Goal: Communication & Community: Participate in discussion

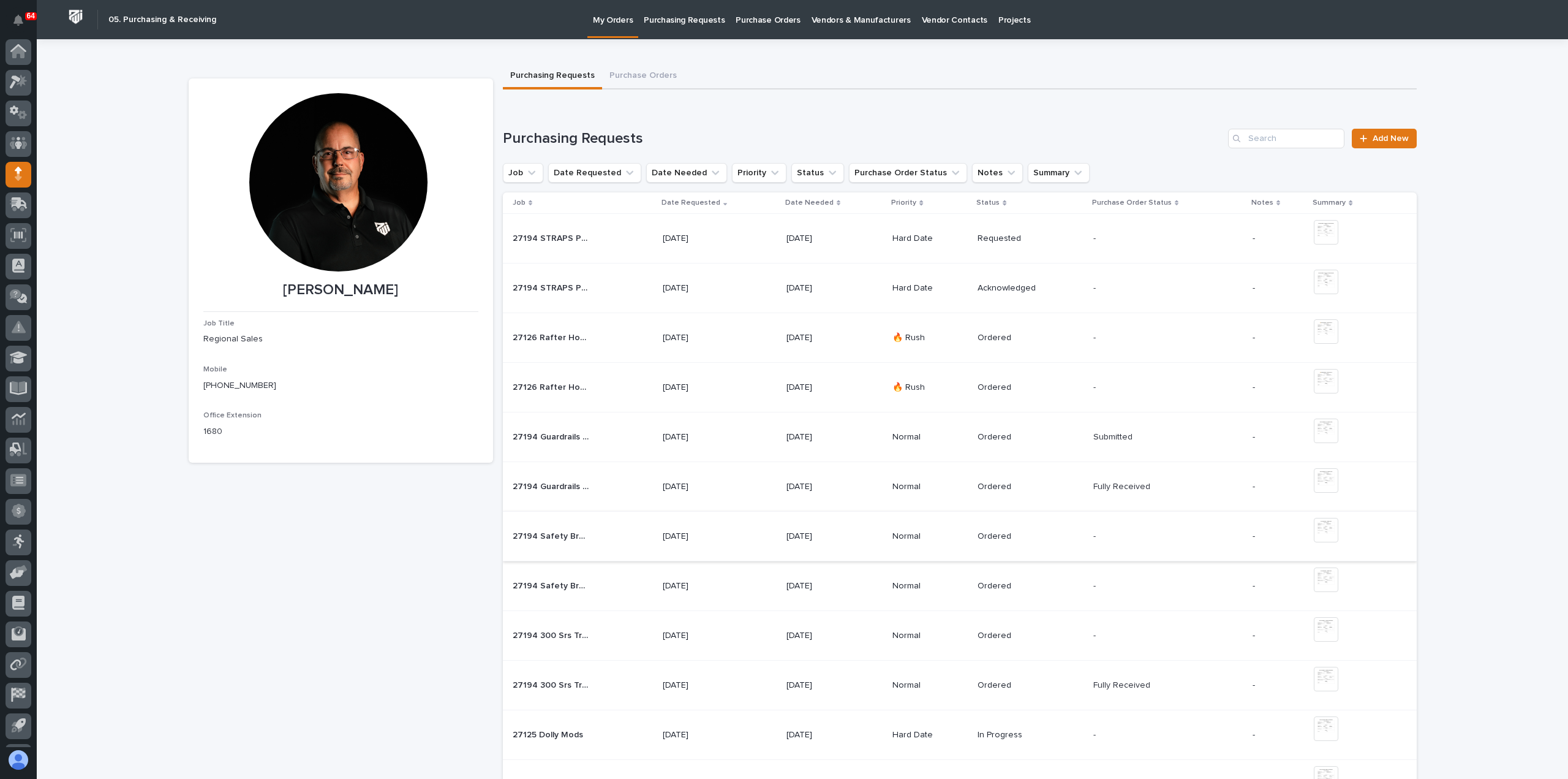
scroll to position [27, 0]
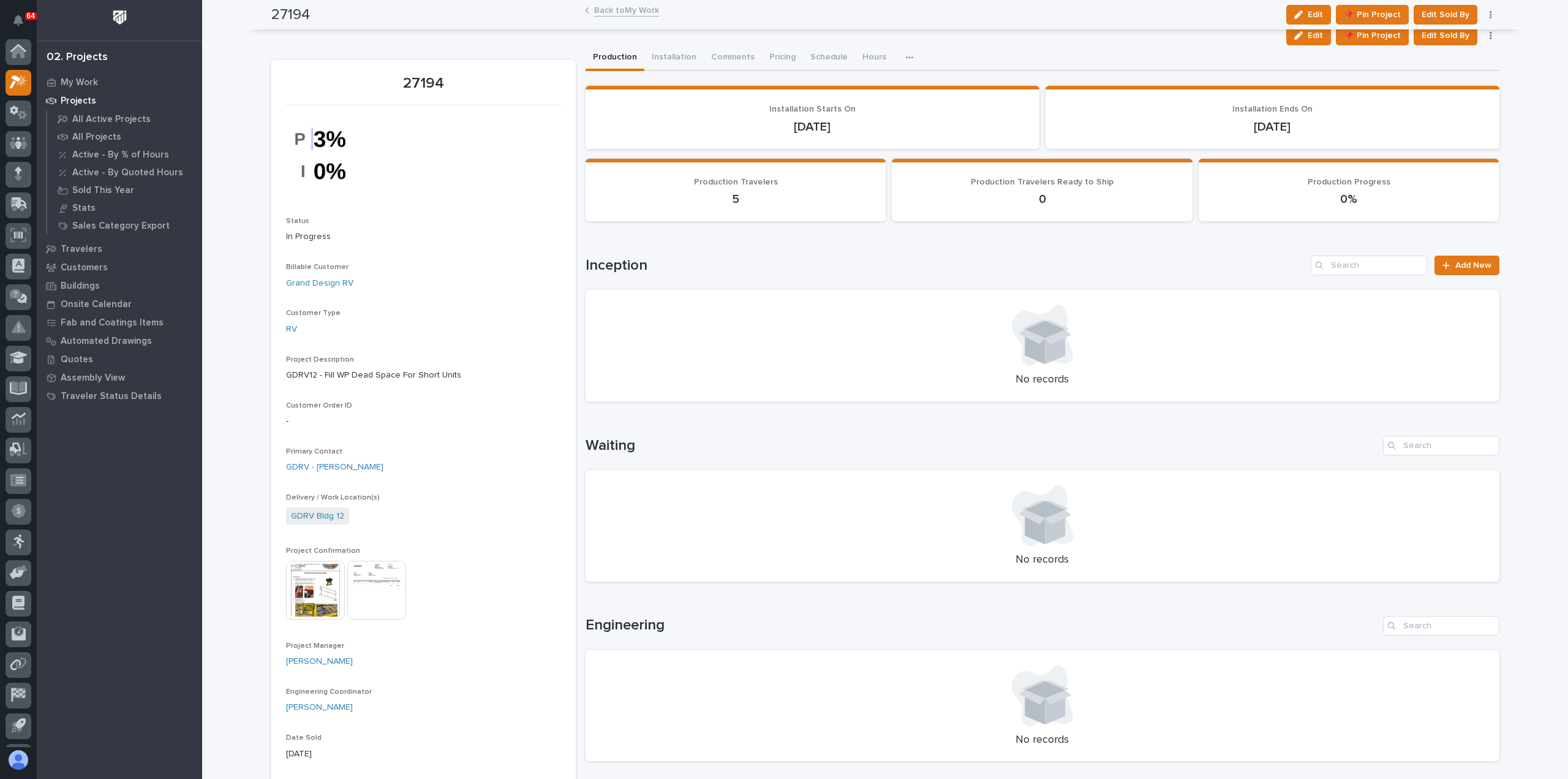
scroll to position [27, 0]
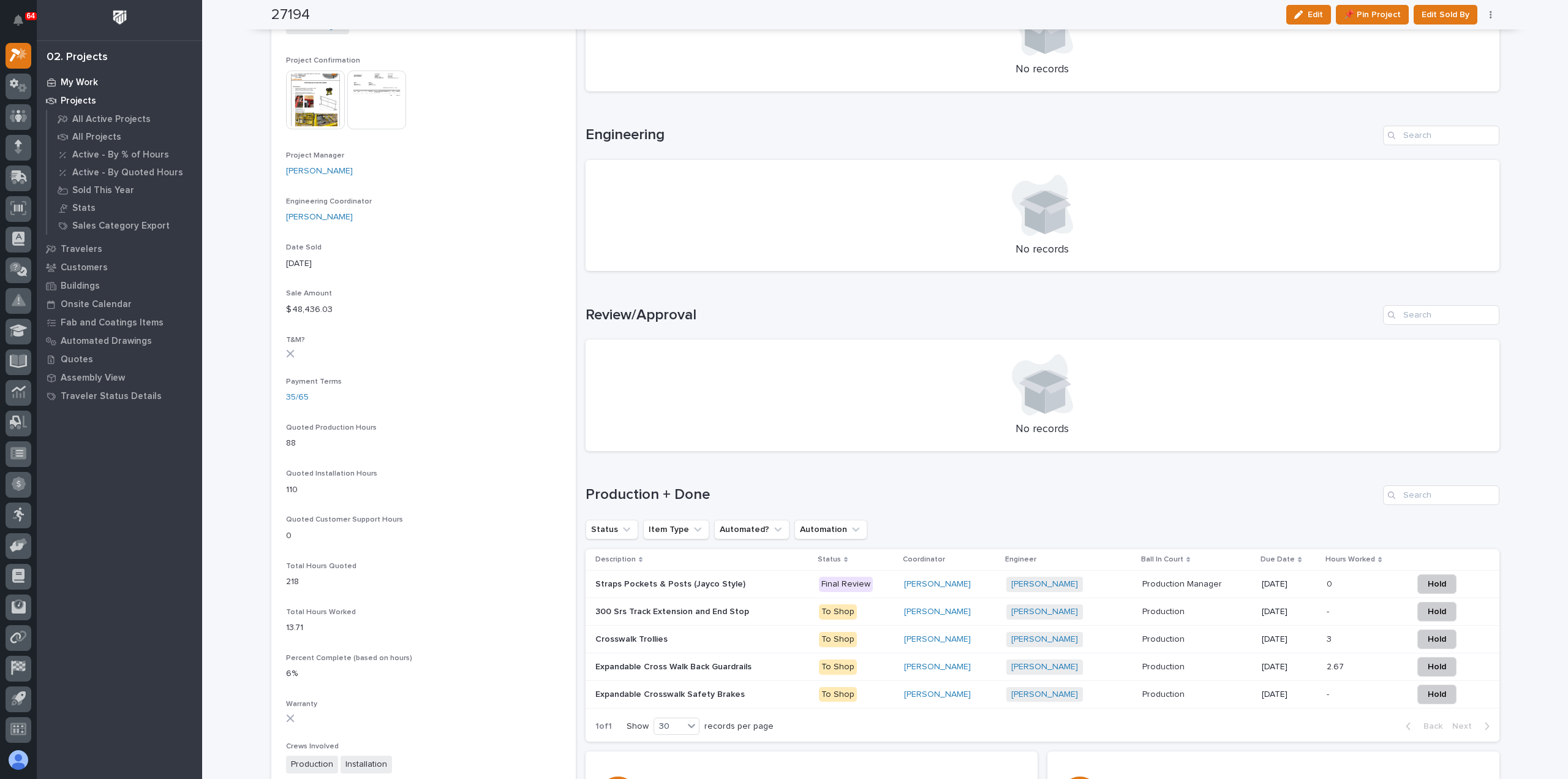
click at [74, 77] on p "My Work" at bounding box center [79, 83] width 37 height 11
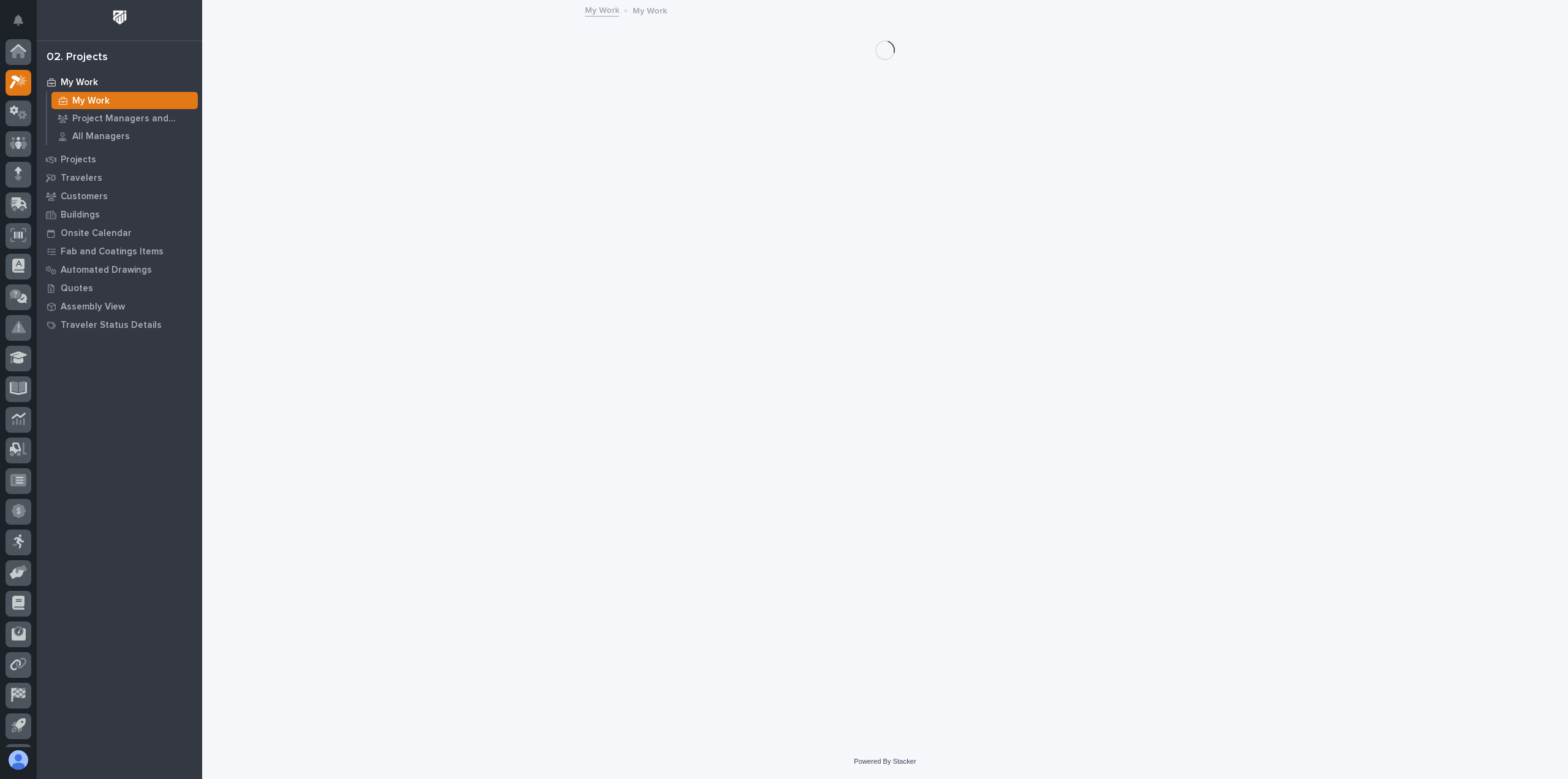
scroll to position [27, 0]
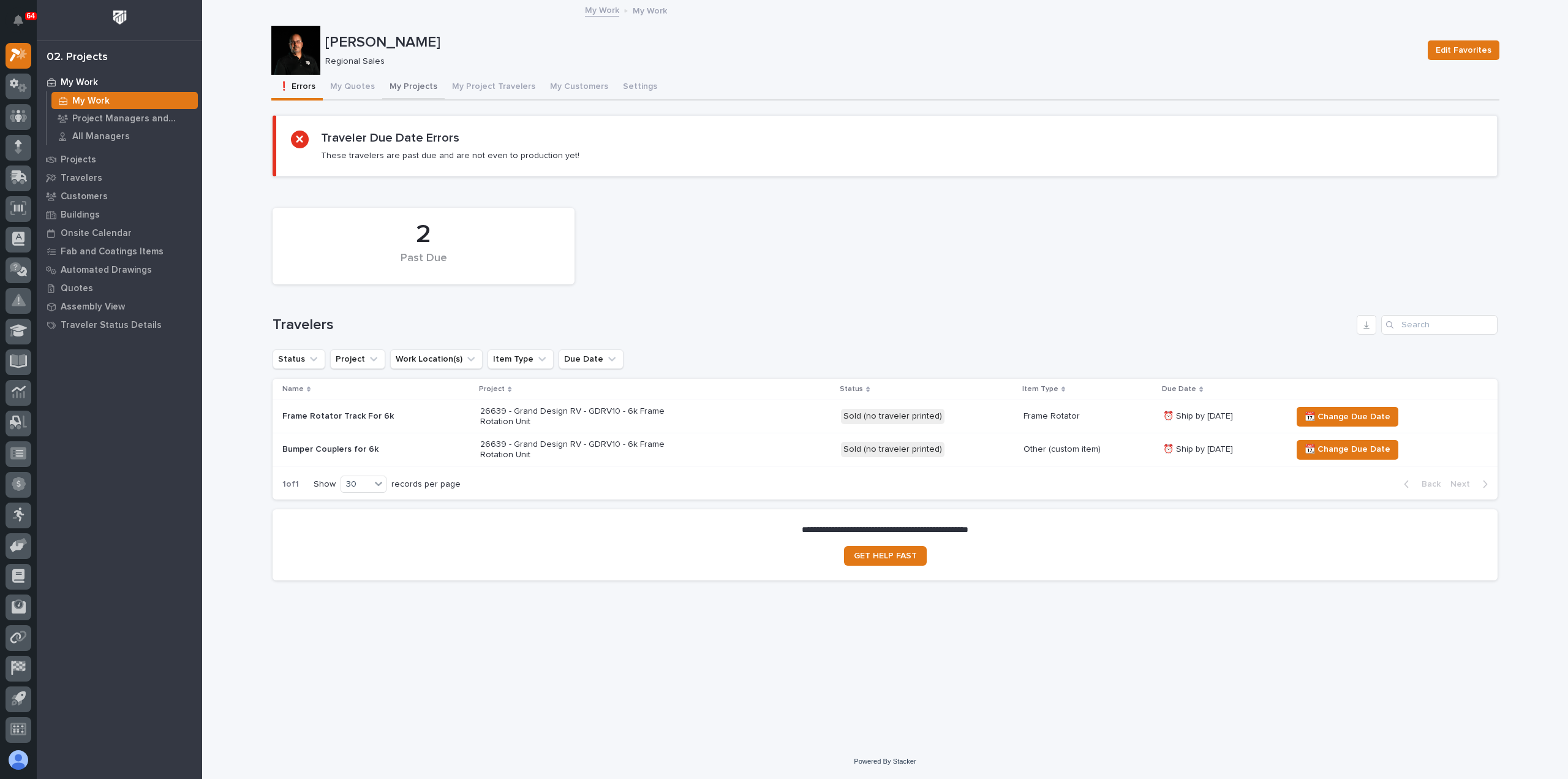
click at [413, 84] on button "My Projects" at bounding box center [413, 88] width 62 height 26
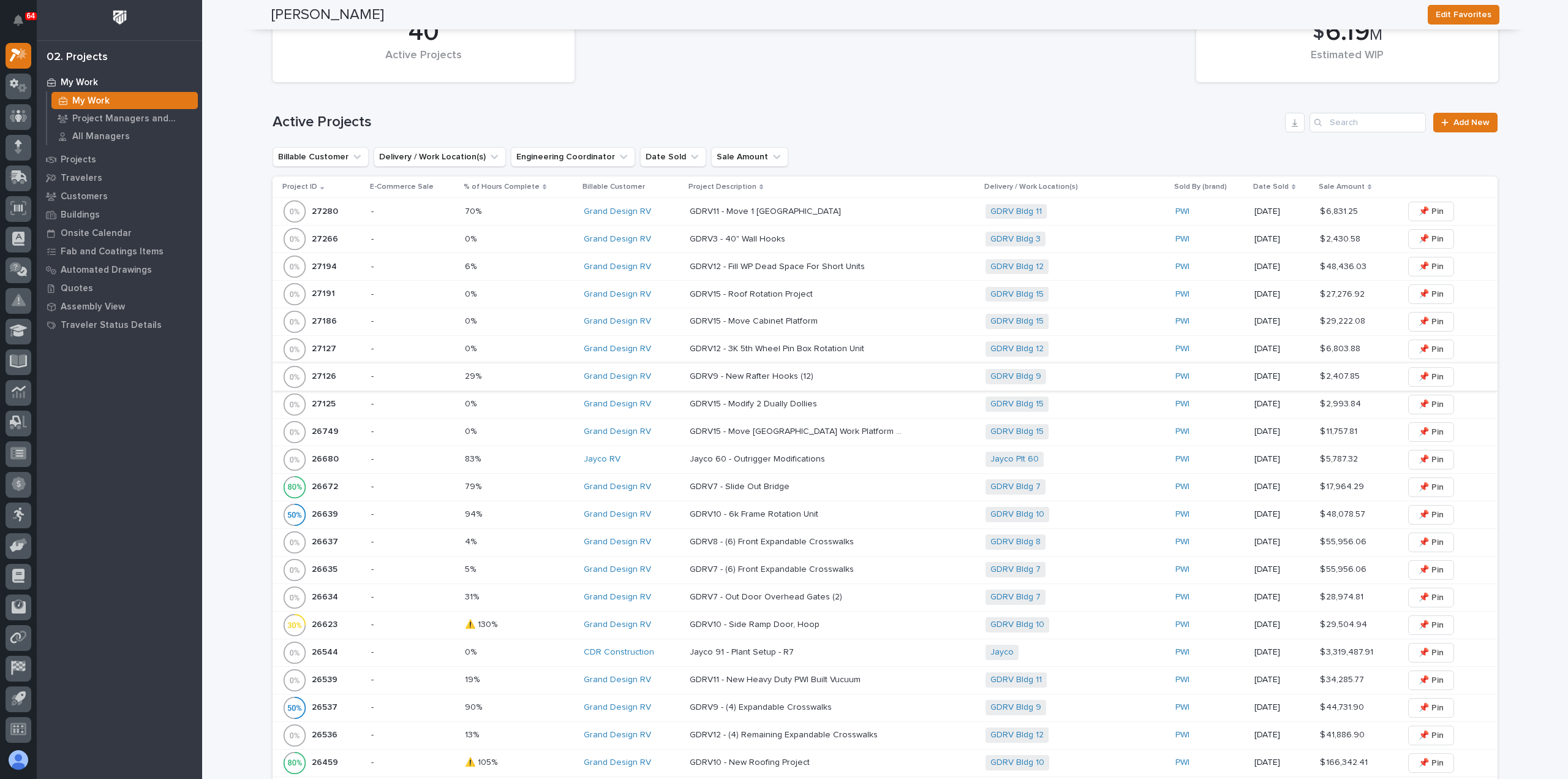
scroll to position [429, 0]
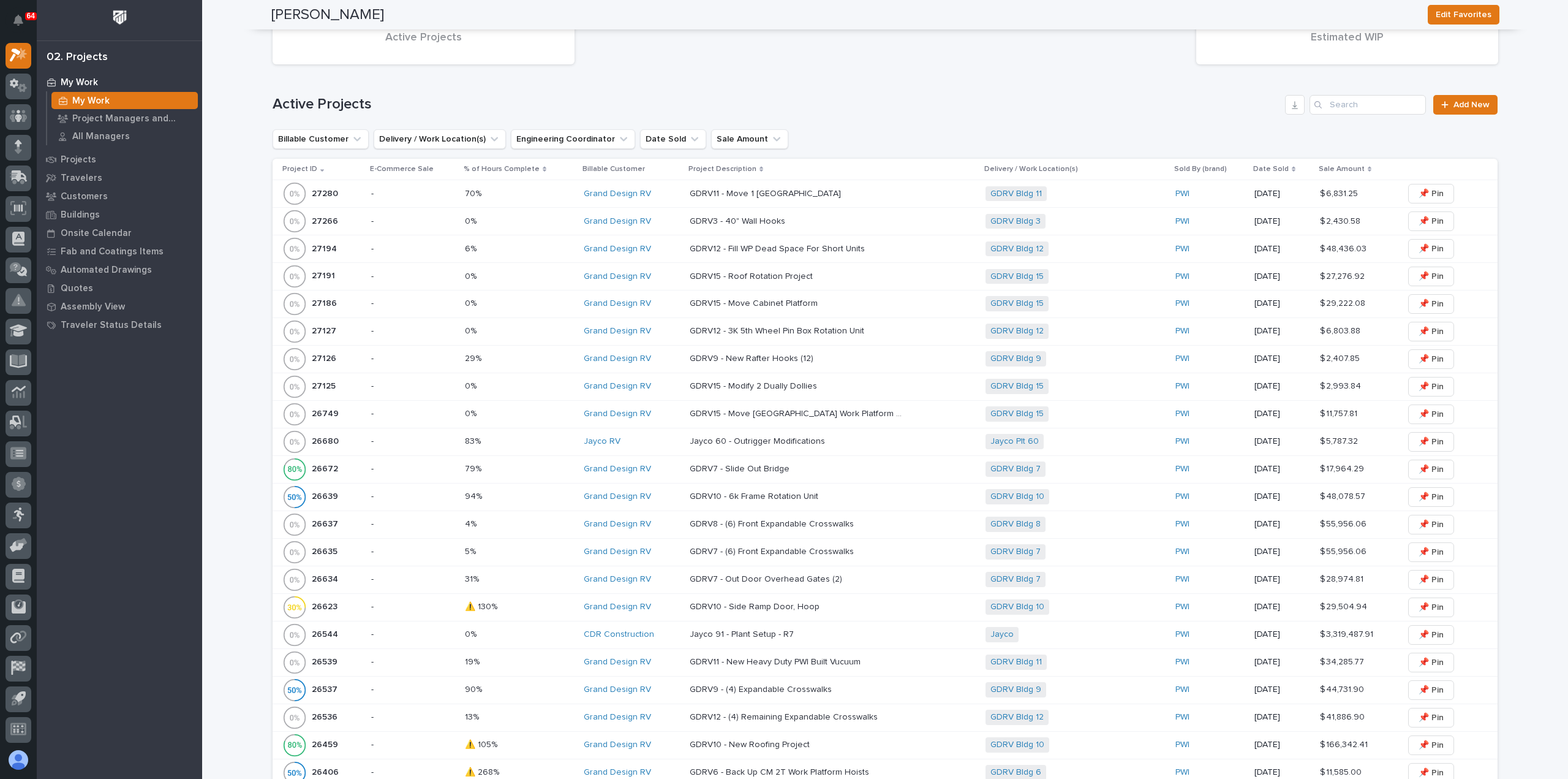
click at [736, 610] on div "GDRV10 - Side Ramp Door, Hoop GDRV10 - Side Ramp Door, Hoop" at bounding box center [833, 607] width 286 height 20
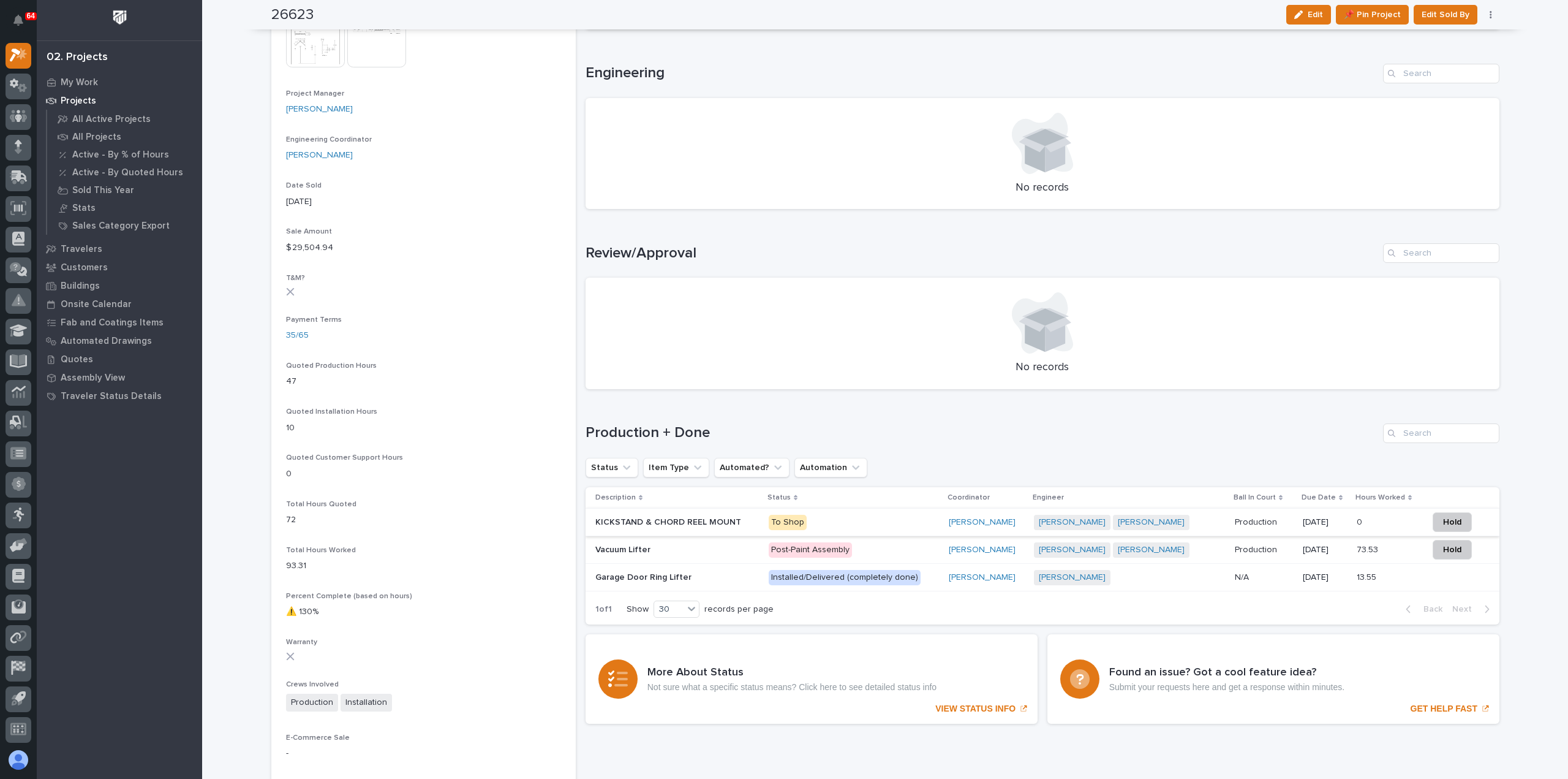
scroll to position [613, 0]
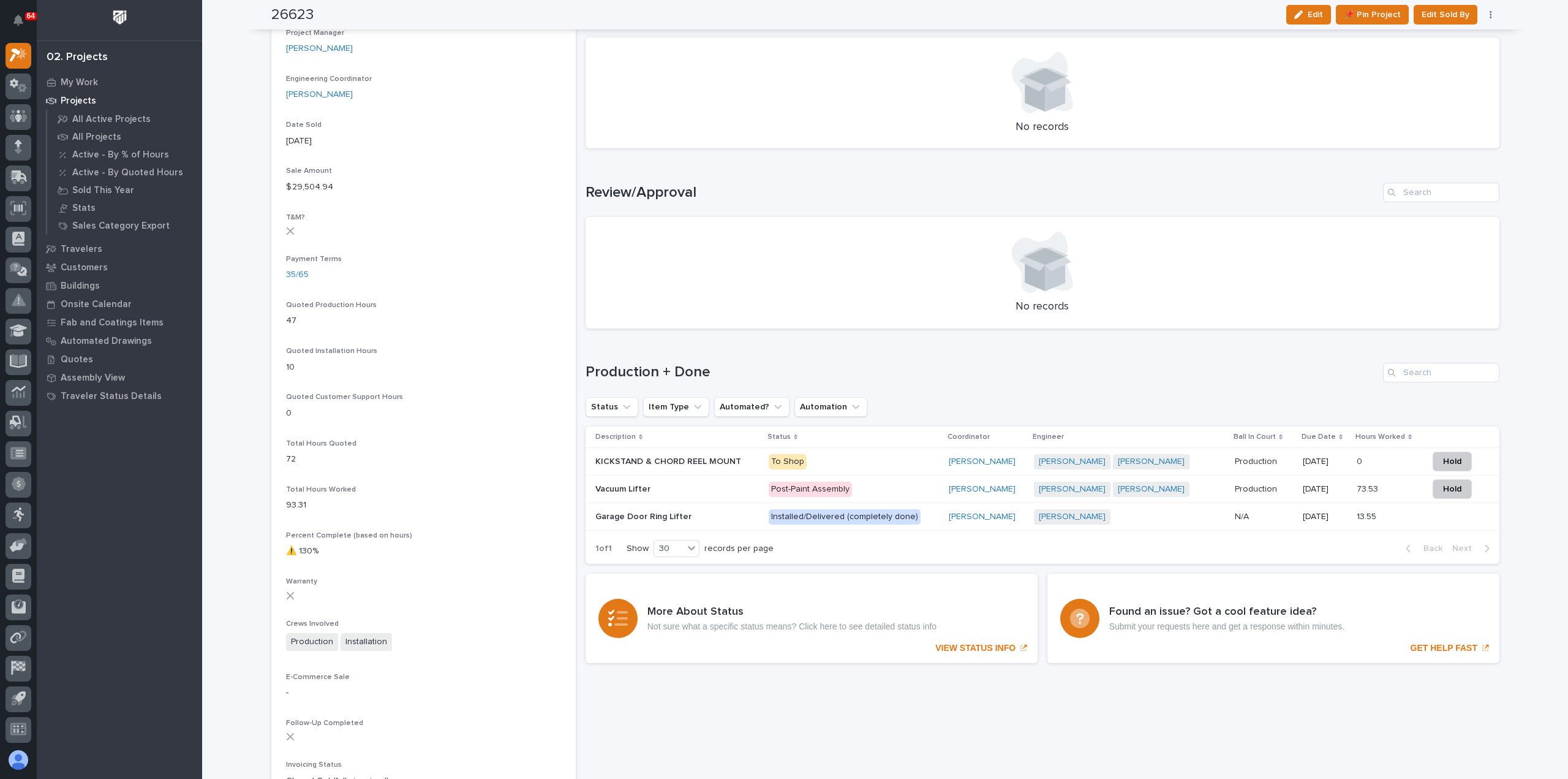
click at [881, 462] on p "To Shop" at bounding box center [854, 461] width 170 height 15
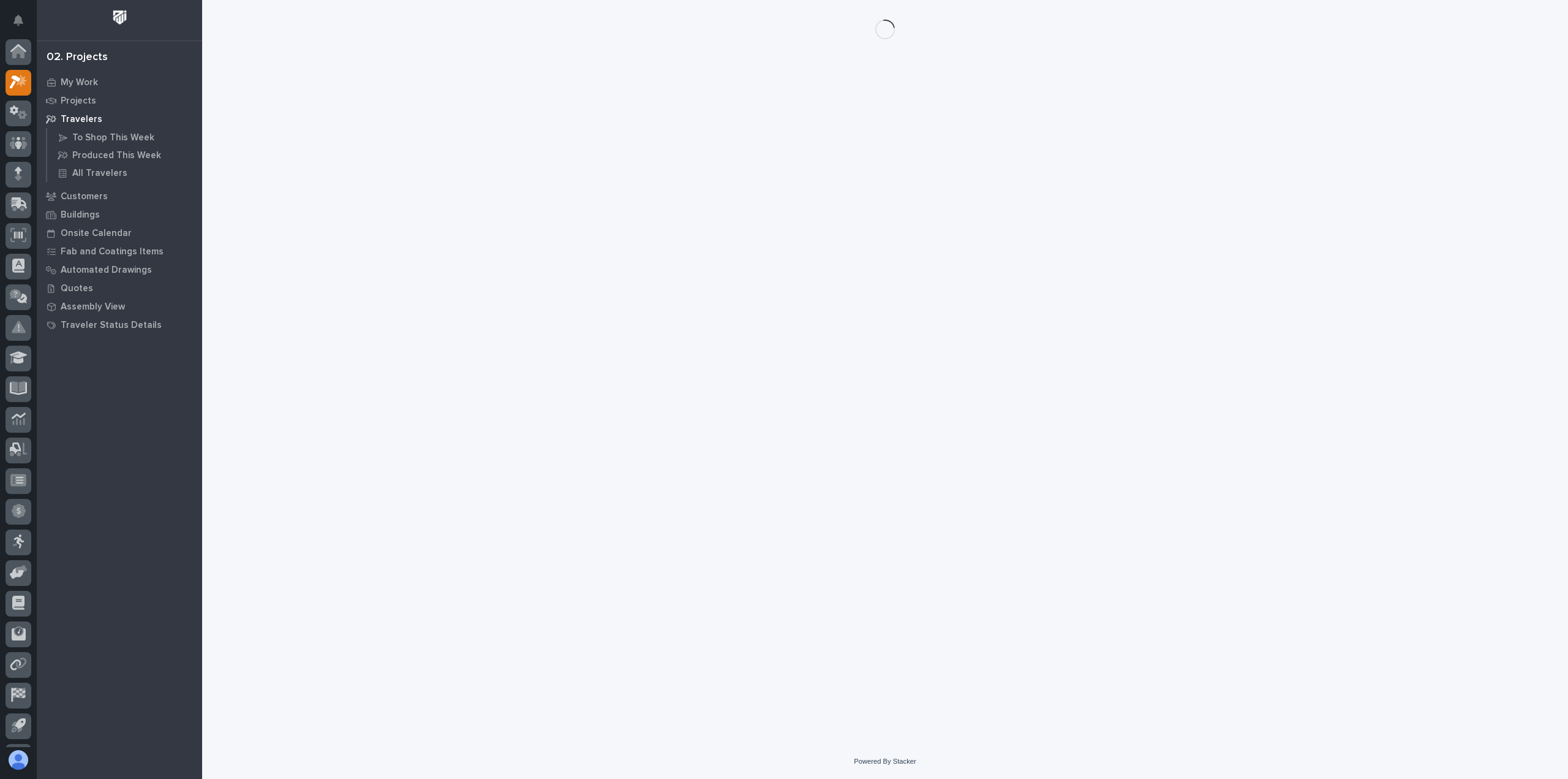
scroll to position [27, 0]
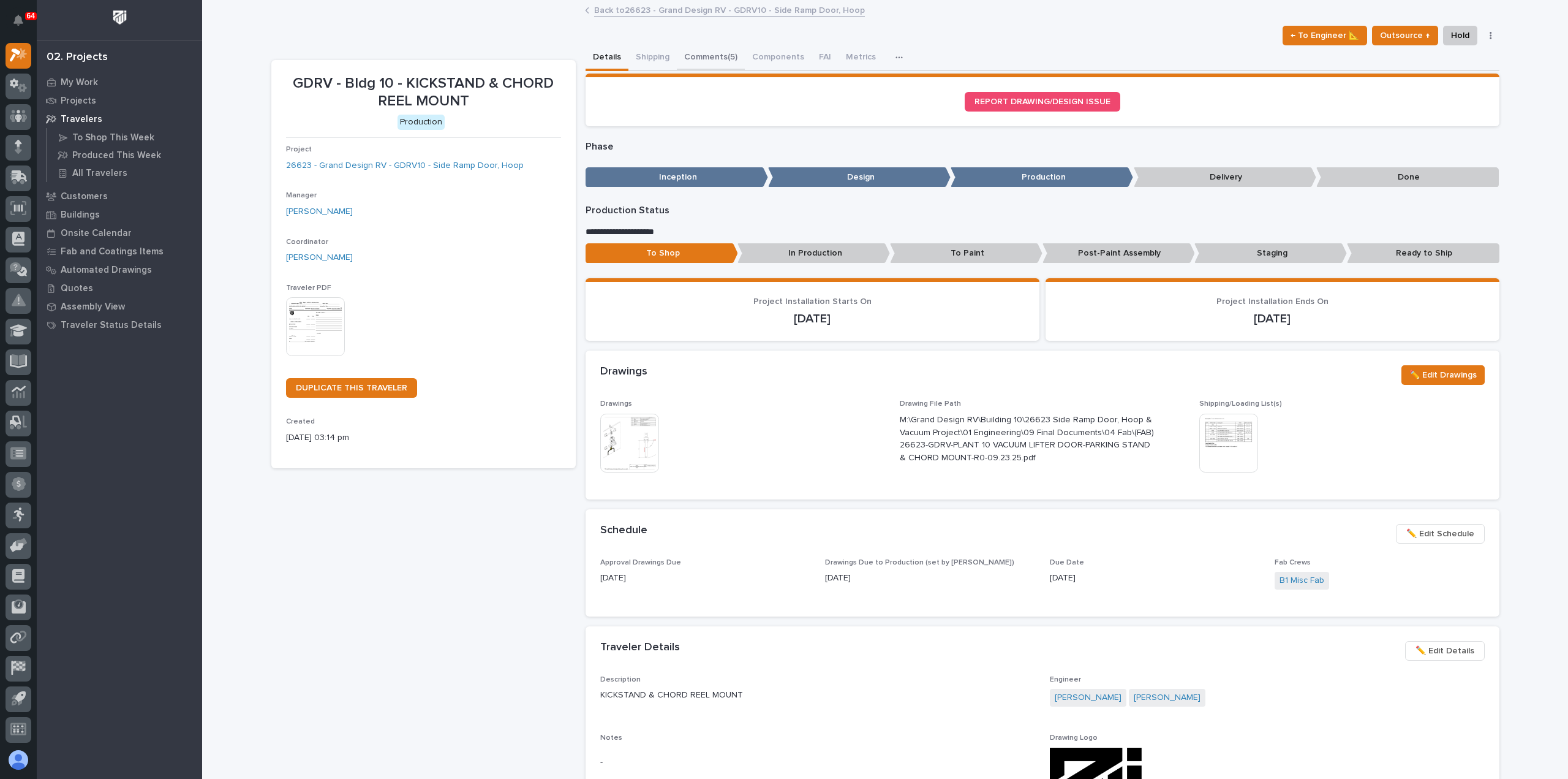
click at [702, 59] on button "Comments (5)" at bounding box center [711, 58] width 68 height 26
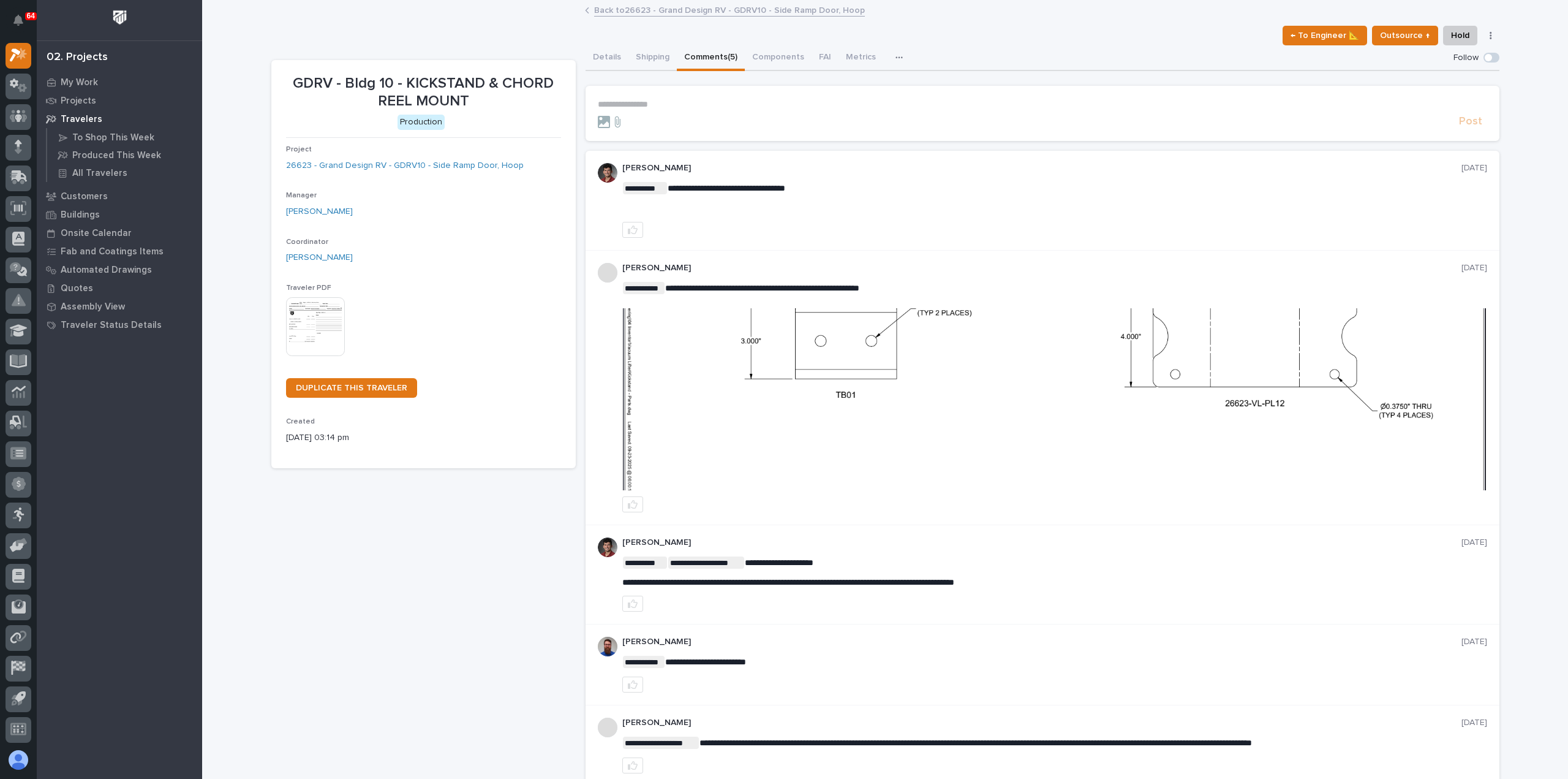
click at [623, 102] on p "**********" at bounding box center [1042, 105] width 890 height 10
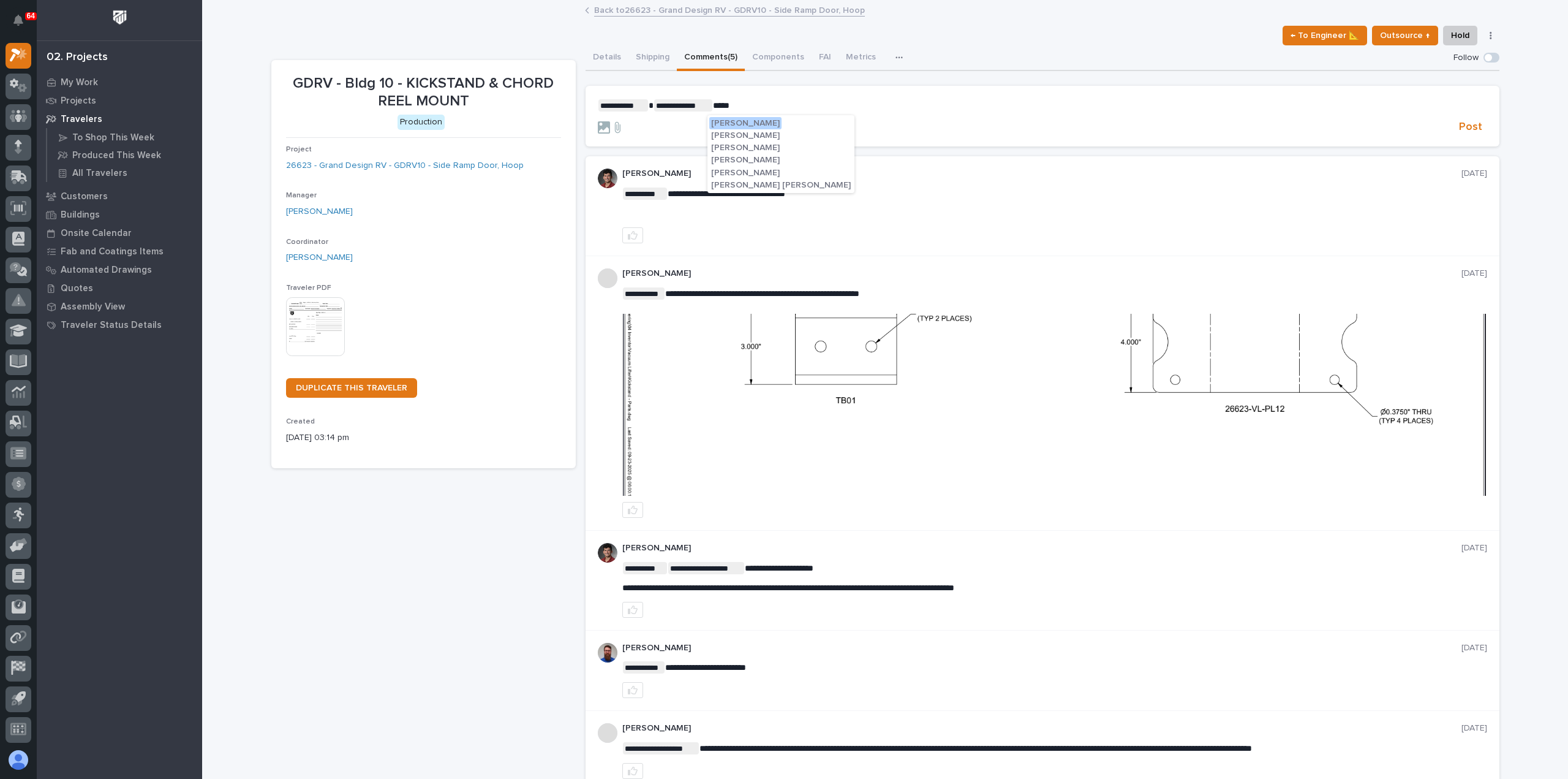
click at [738, 157] on span "Matt Jarvis" at bounding box center [746, 160] width 69 height 9
click at [787, 102] on p "**********" at bounding box center [1042, 106] width 890 height 12
click at [765, 108] on span at bounding box center [768, 106] width 5 height 9
click at [780, 126] on span "Leon Miller" at bounding box center [795, 123] width 69 height 9
click at [1006, 105] on p "**********" at bounding box center [1042, 106] width 890 height 12
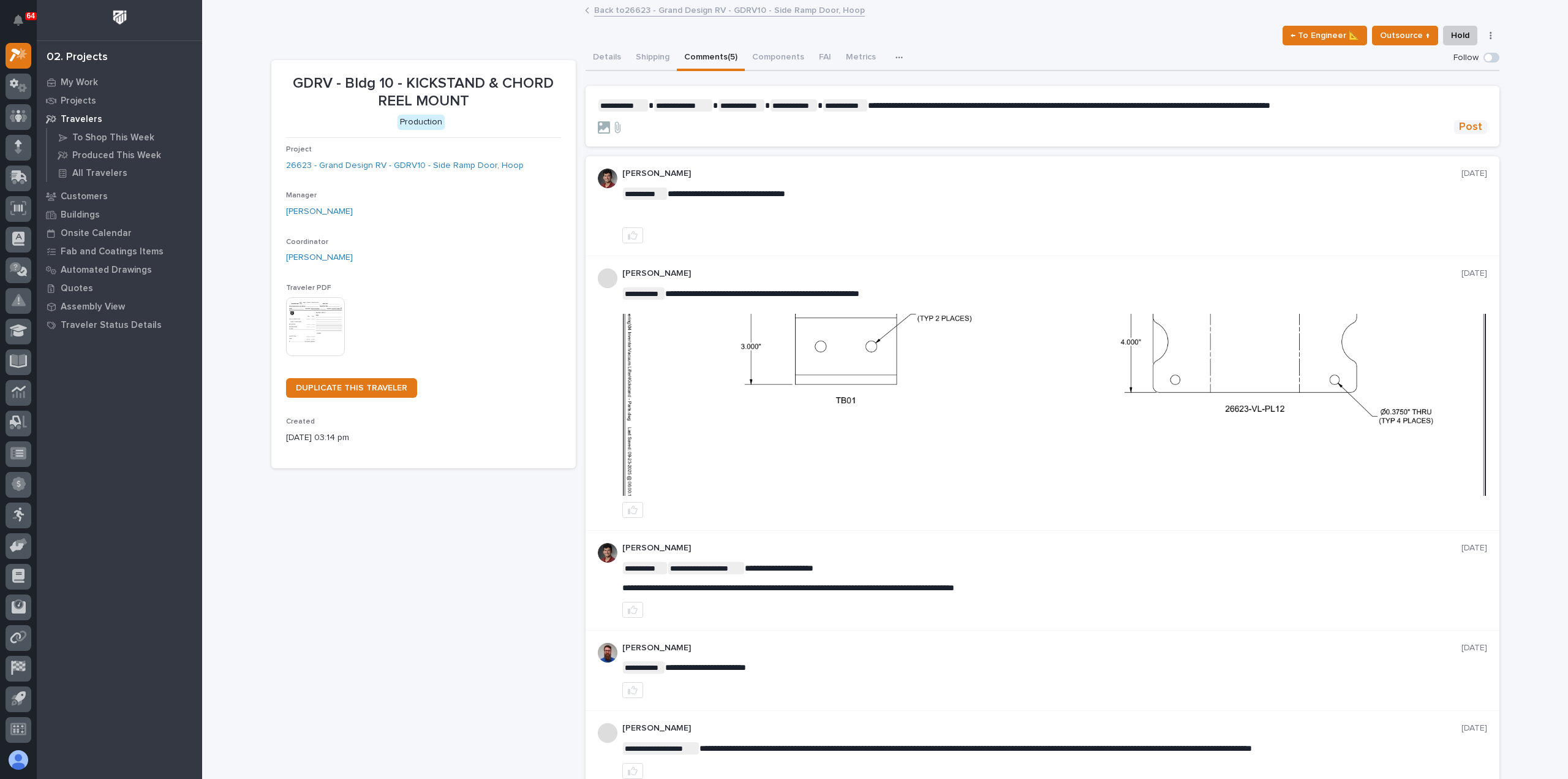
click at [1468, 127] on span "Post" at bounding box center [1470, 127] width 23 height 14
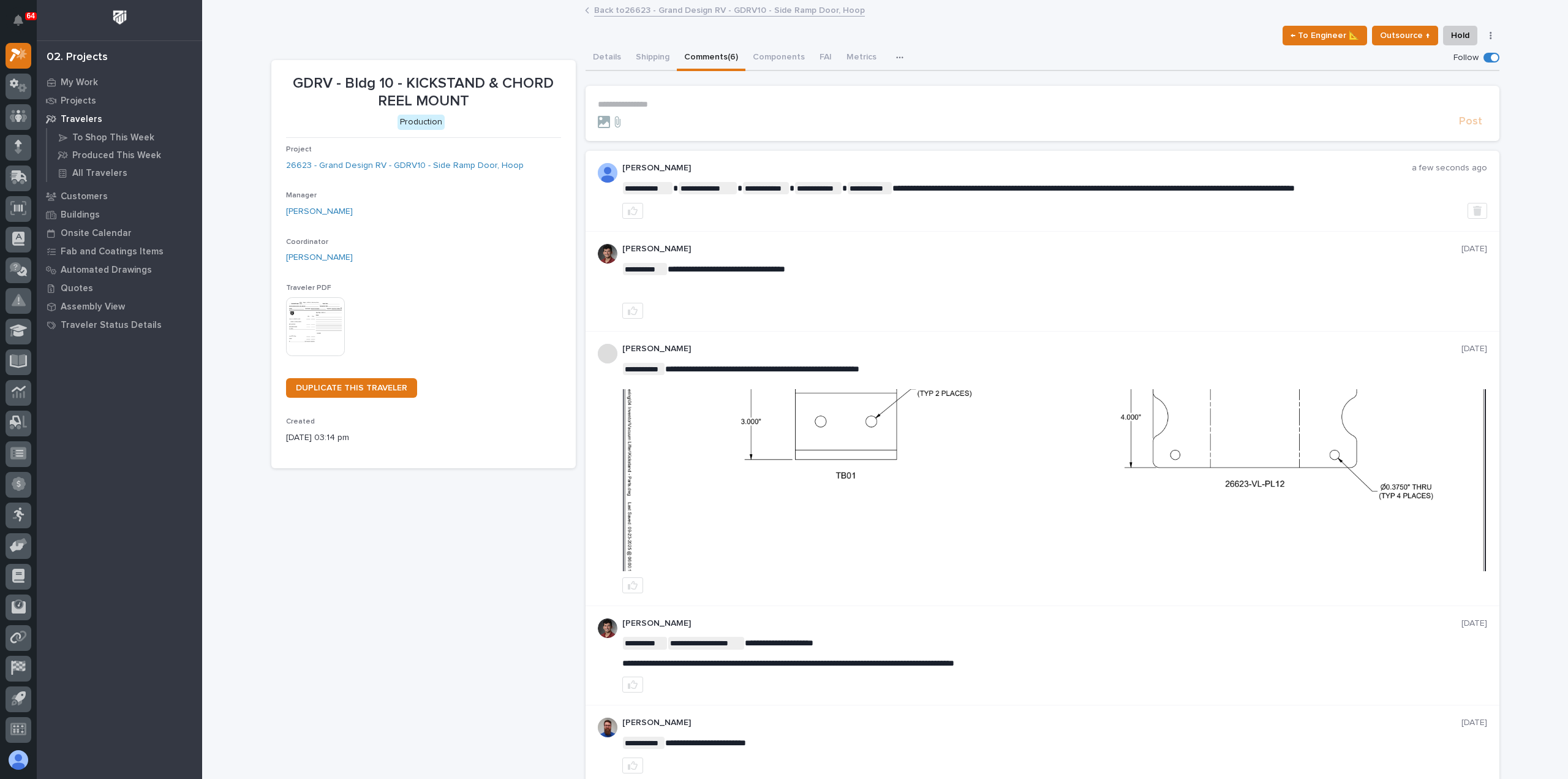
click at [602, 173] on img at bounding box center [607, 172] width 20 height 20
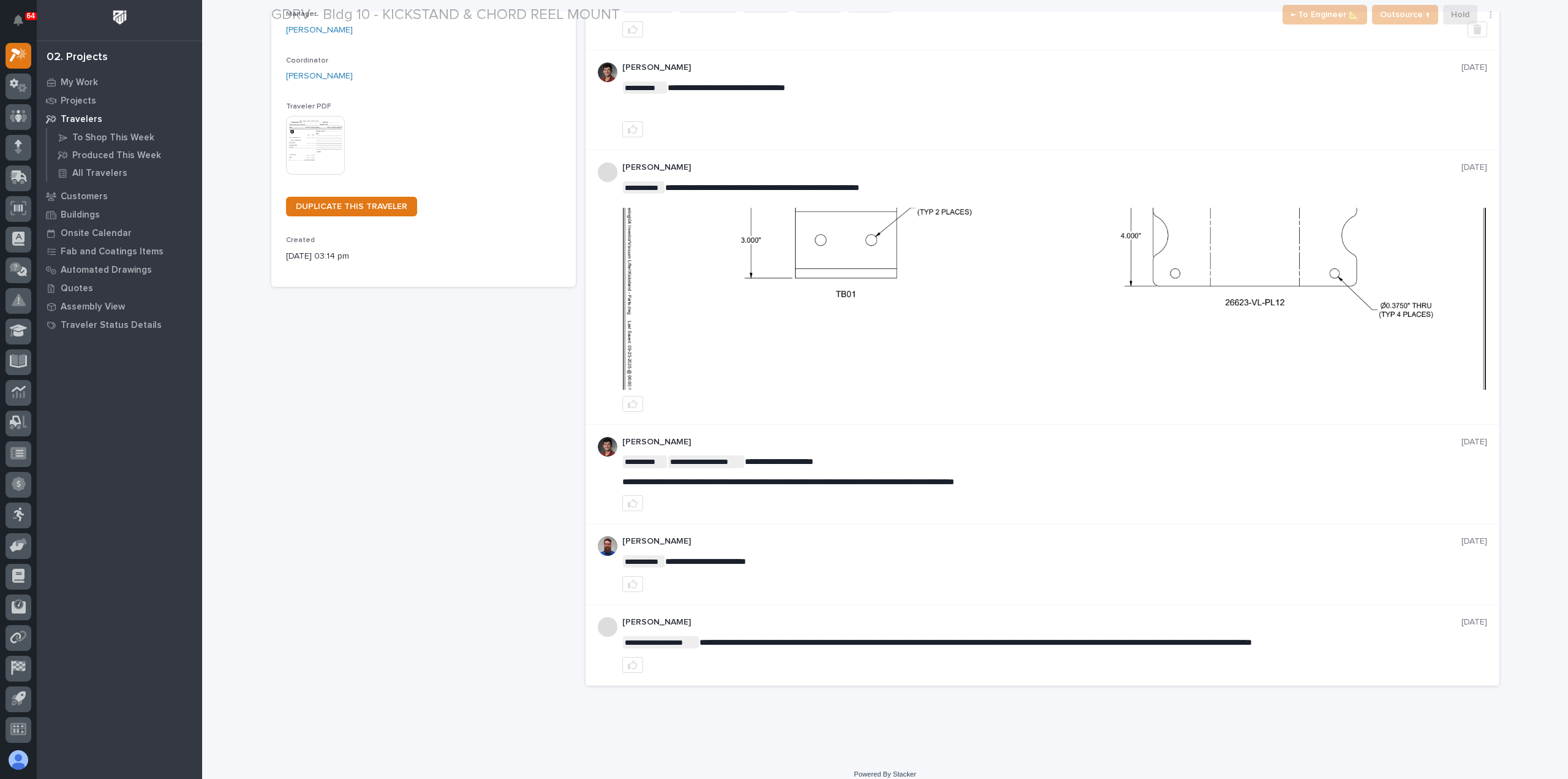
scroll to position [190, 0]
